Goal: Use online tool/utility: Utilize a website feature to perform a specific function

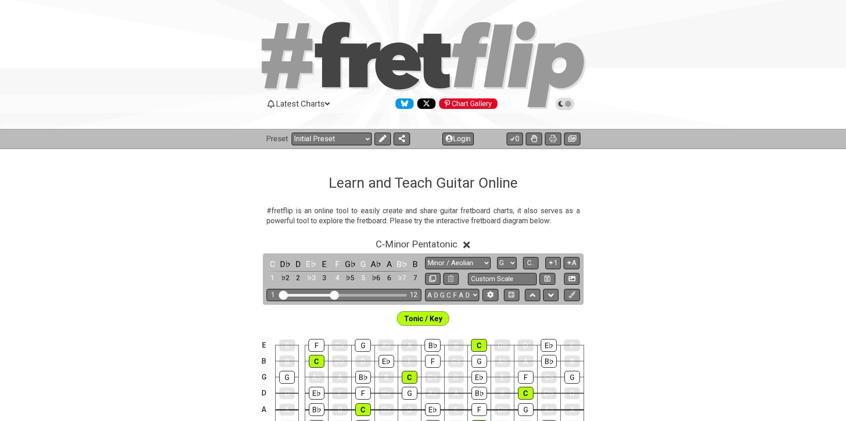
select select "Minor / Aeolian"
select select "G"
select select "A D G C F A D"
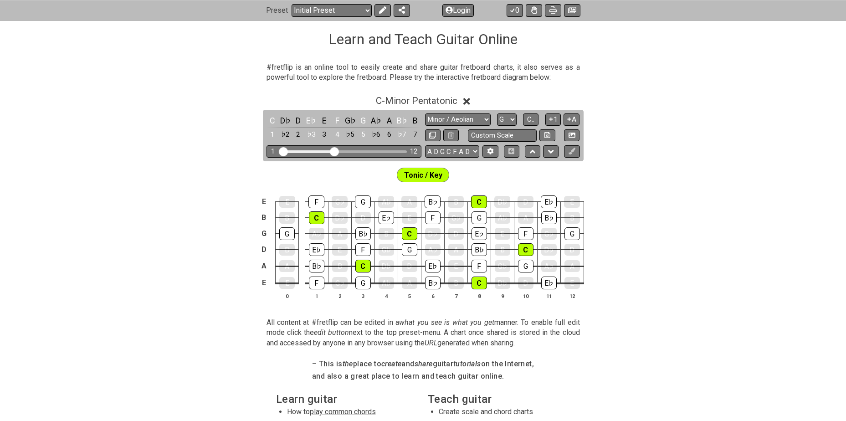
scroll to position [137, 0]
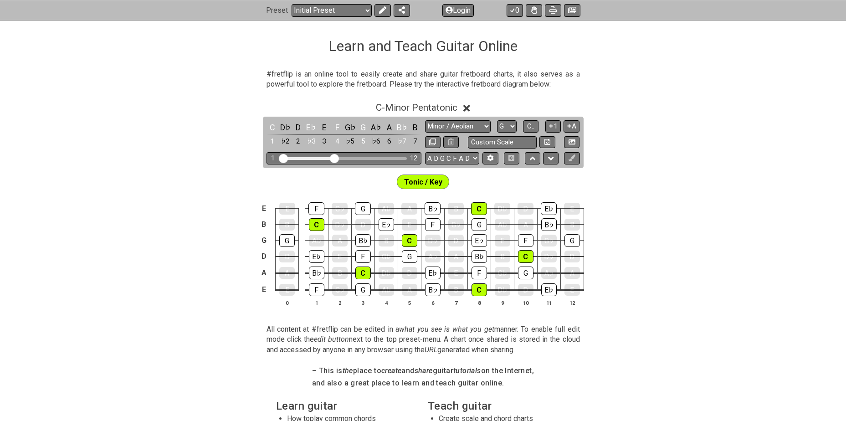
click at [470, 107] on icon at bounding box center [466, 108] width 7 height 7
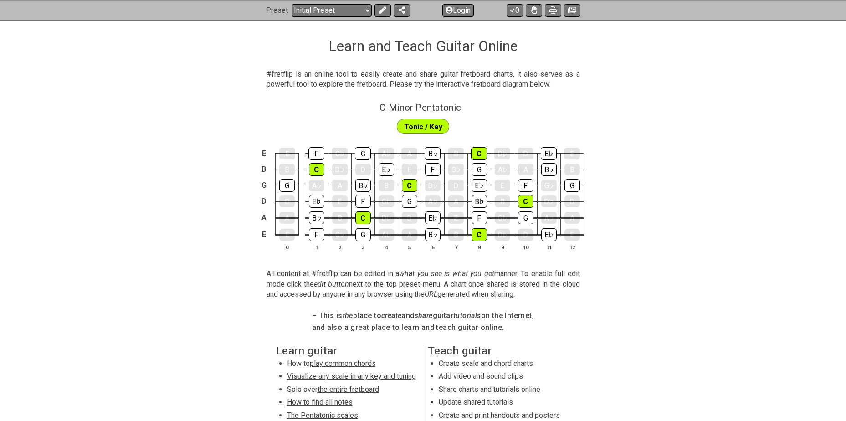
click at [430, 125] on span "Tonic / Key" at bounding box center [423, 126] width 38 height 13
click at [413, 127] on span "Tonic / Key" at bounding box center [423, 126] width 38 height 13
click at [382, 10] on icon at bounding box center [381, 9] width 7 height 7
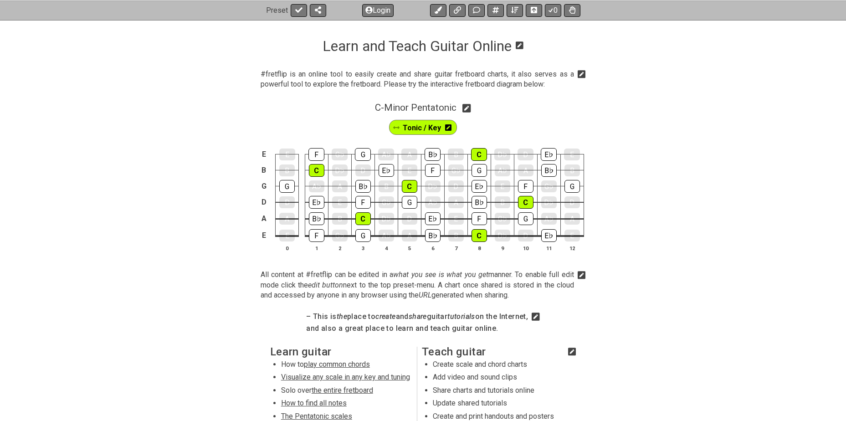
click at [449, 127] on icon at bounding box center [448, 127] width 6 height 6
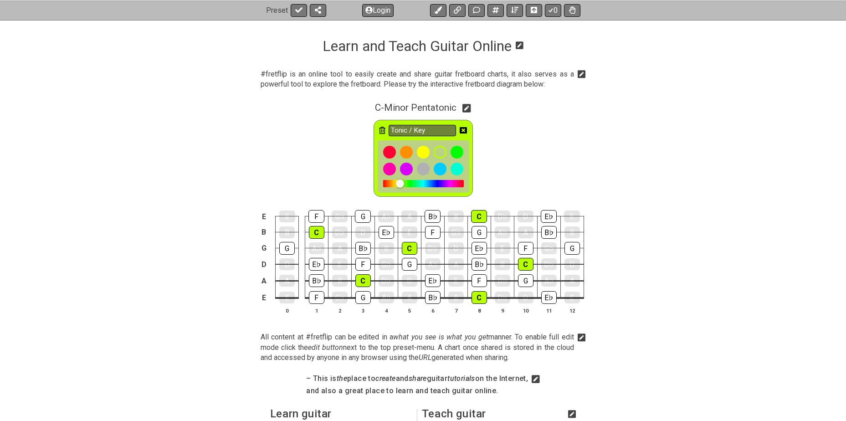
click at [383, 131] on icon at bounding box center [382, 130] width 6 height 7
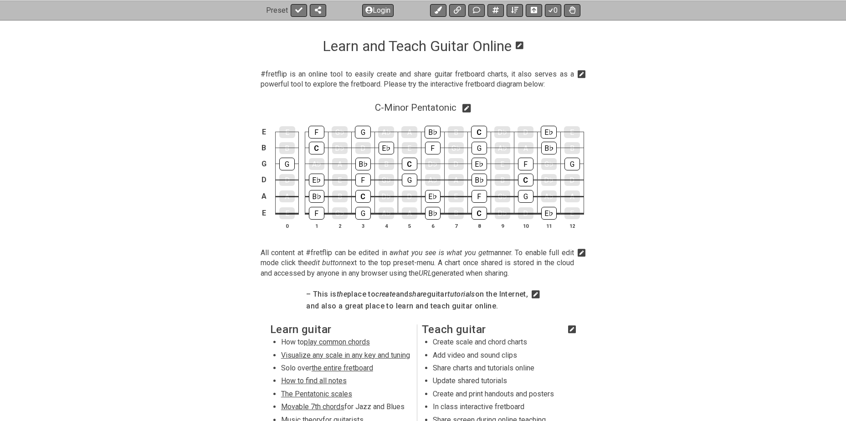
click at [469, 107] on icon at bounding box center [466, 108] width 9 height 10
select select "C"
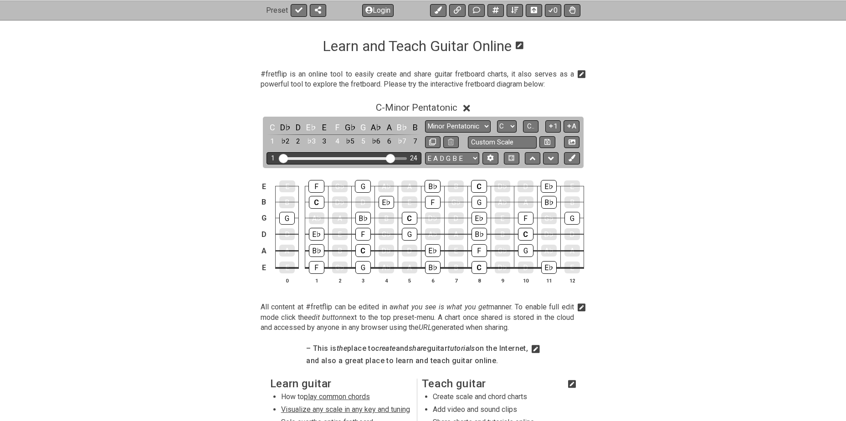
drag, startPoint x: 334, startPoint y: 157, endPoint x: 389, endPoint y: 154, distance: 55.6
click at [389, 158] on input "Visible fret range" at bounding box center [343, 158] width 129 height 0
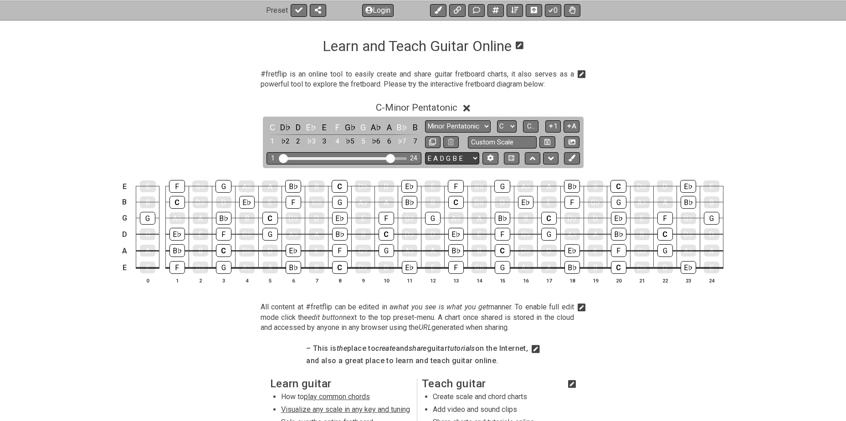
click at [451, 158] on select "E A D G B E E A D G B E E A D G B E B E A D F♯ B A D G C E A D A D G B E E♭ A♭ …" at bounding box center [452, 158] width 54 height 12
select select "A D G C F A D"
click at [425, 152] on select "E A D G B E E A D G B E E A D G B E B E A D F♯ B A D G C E A D A D G B E E♭ A♭ …" at bounding box center [452, 158] width 54 height 12
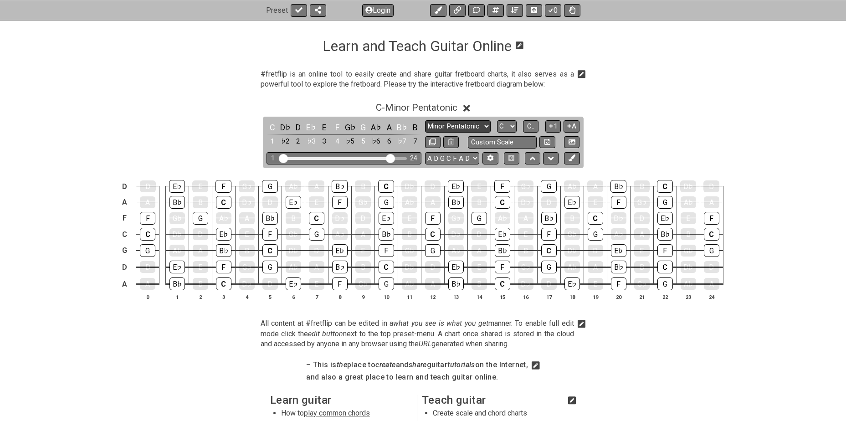
click at [465, 124] on select "Minor Pentatonic Click to edit Minor Pentatonic Major Pentatonic Minor Blues Ma…" at bounding box center [458, 126] width 66 height 12
select select "Minor / Aeolian"
click at [425, 120] on select "Minor Pentatonic Click to edit Minor Pentatonic Major Pentatonic Minor Blues Ma…" at bounding box center [458, 126] width 66 height 12
click at [571, 158] on icon at bounding box center [571, 157] width 7 height 7
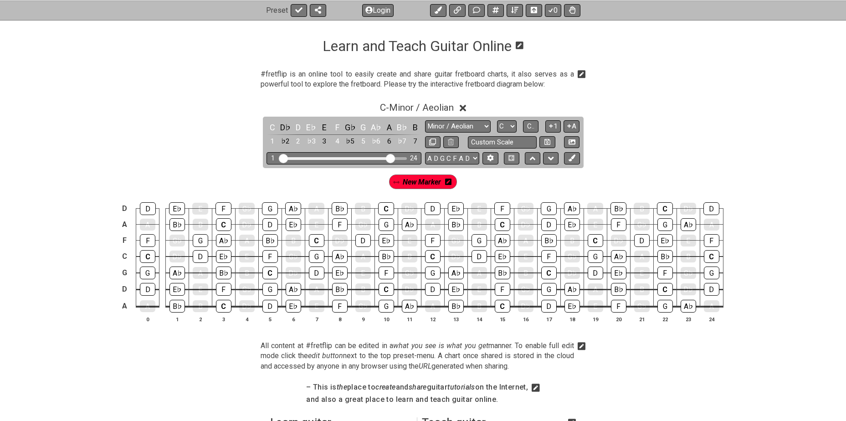
click at [449, 180] on icon at bounding box center [448, 181] width 6 height 6
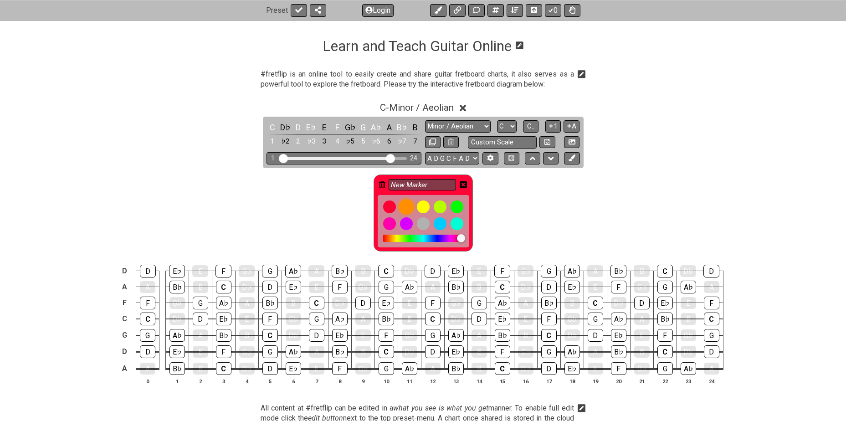
click at [403, 204] on div at bounding box center [405, 206] width 15 height 15
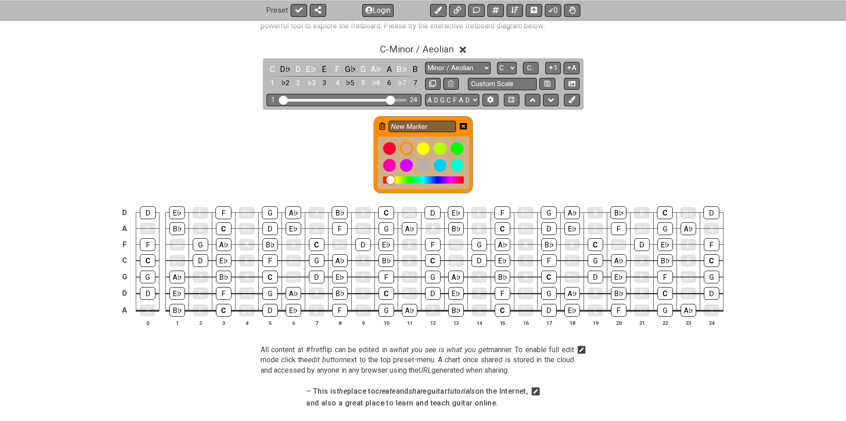
scroll to position [197, 0]
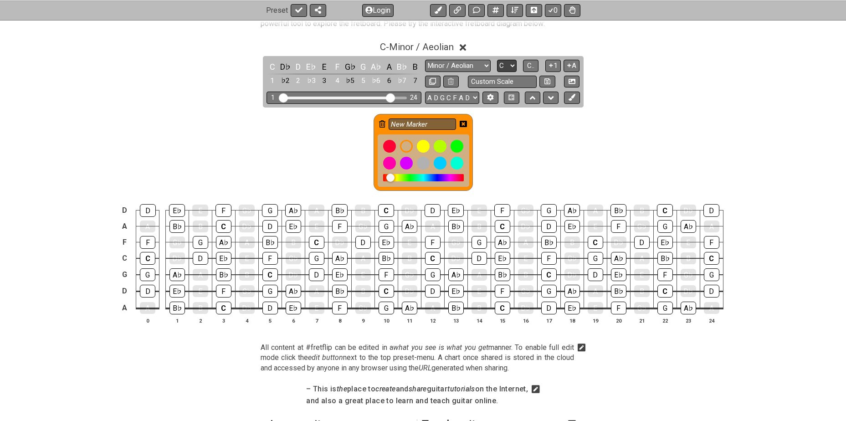
click at [506, 65] on select "A♭ A A♯ B♭ B C C♯ D♭ D D♯ E♭ E F F♯ G♭ G G♯" at bounding box center [507, 66] width 20 height 12
select select "G"
click at [497, 60] on select "A♭ A A♯ B♭ B C C♯ D♭ D D♯ E♭ E F F♯ G♭ G G♯" at bounding box center [507, 66] width 20 height 12
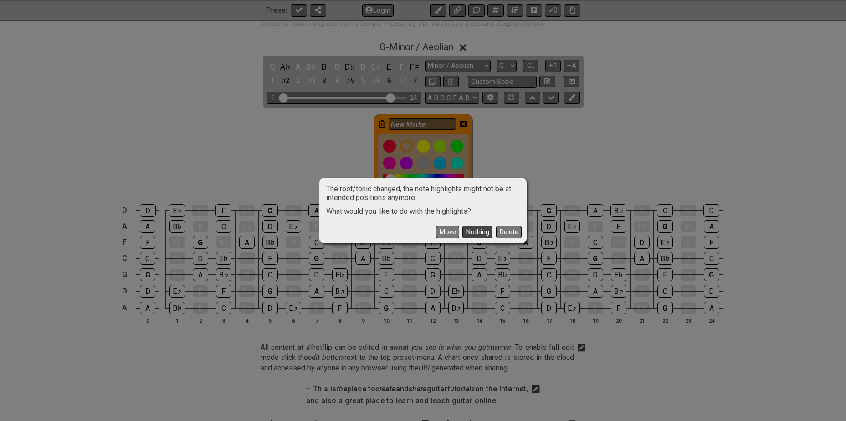
click at [478, 231] on button "Nothing" at bounding box center [477, 232] width 30 height 12
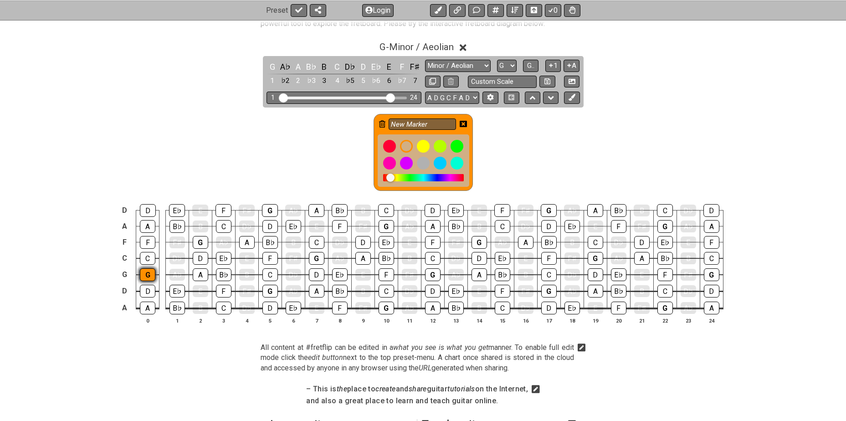
click at [143, 275] on div "G" at bounding box center [147, 274] width 15 height 13
click at [200, 241] on div "G" at bounding box center [200, 242] width 15 height 13
click at [270, 290] on div "G" at bounding box center [269, 291] width 15 height 13
click at [269, 209] on div "G" at bounding box center [270, 210] width 16 height 13
click at [316, 260] on div "G" at bounding box center [316, 258] width 15 height 13
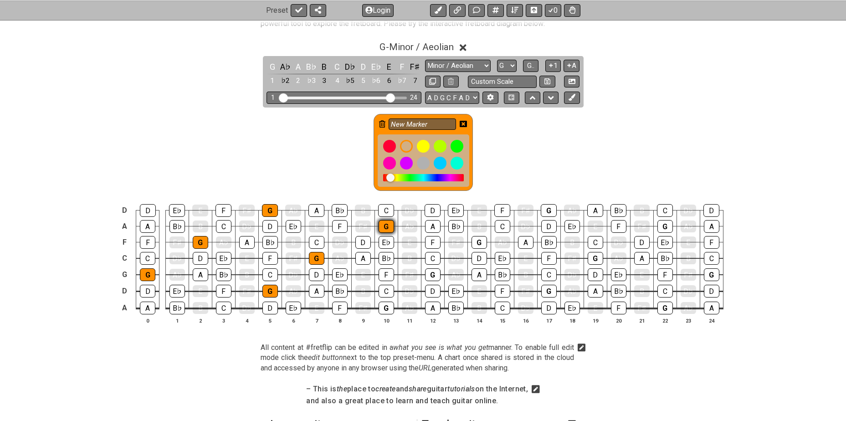
click at [383, 225] on div "G" at bounding box center [385, 226] width 15 height 13
click at [386, 306] on div "G" at bounding box center [385, 307] width 15 height 13
click at [430, 275] on div "G" at bounding box center [432, 274] width 15 height 13
click at [475, 241] on div "G" at bounding box center [478, 242] width 15 height 13
click at [548, 290] on div "G" at bounding box center [548, 291] width 15 height 13
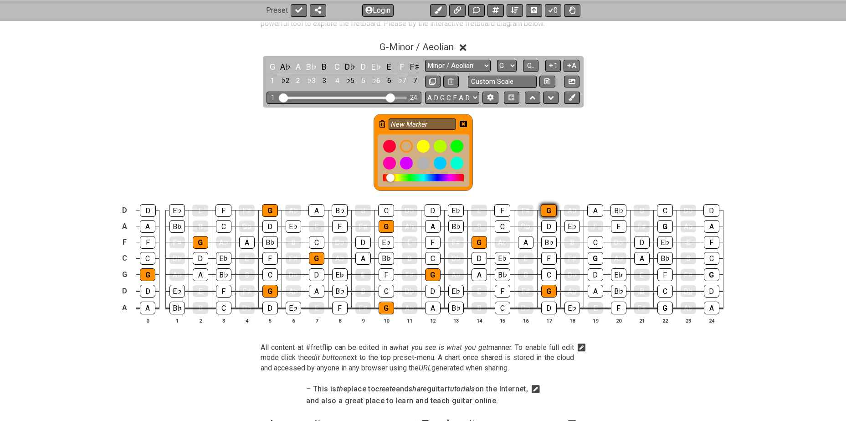
click at [543, 209] on div "G" at bounding box center [549, 210] width 16 height 13
click at [593, 257] on div "G" at bounding box center [594, 258] width 15 height 13
click at [659, 309] on div "G" at bounding box center [664, 307] width 15 height 13
click at [660, 222] on div "G" at bounding box center [664, 226] width 15 height 13
click at [708, 275] on div "G" at bounding box center [711, 274] width 15 height 13
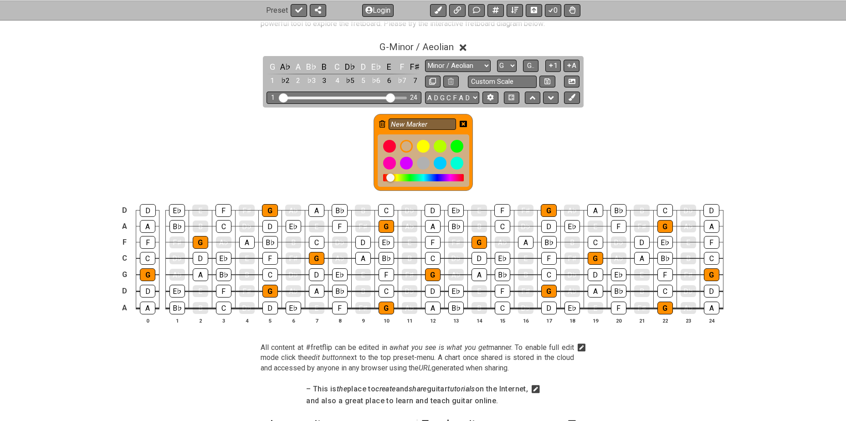
click at [464, 123] on icon at bounding box center [462, 123] width 7 height 7
